Goal: Task Accomplishment & Management: Use online tool/utility

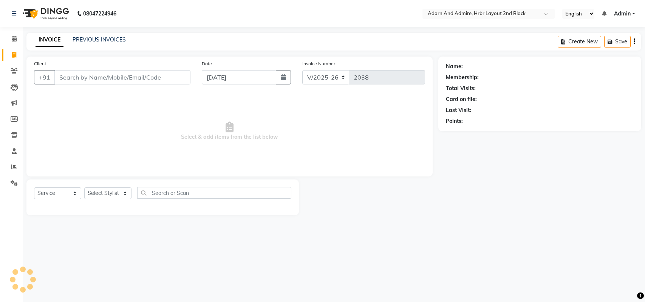
select select "7203"
select select "service"
click at [108, 40] on link "PREVIOUS INVOICES" at bounding box center [99, 39] width 53 height 7
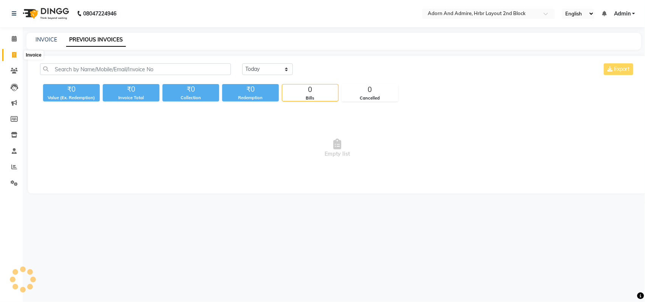
click at [16, 54] on icon at bounding box center [14, 55] width 4 height 6
select select "service"
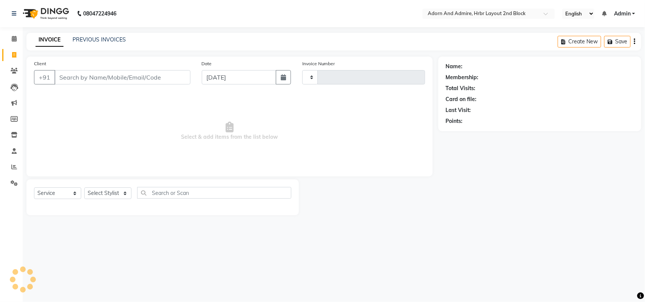
type input "2038"
select select "7203"
